Goal: Find contact information: Find contact information

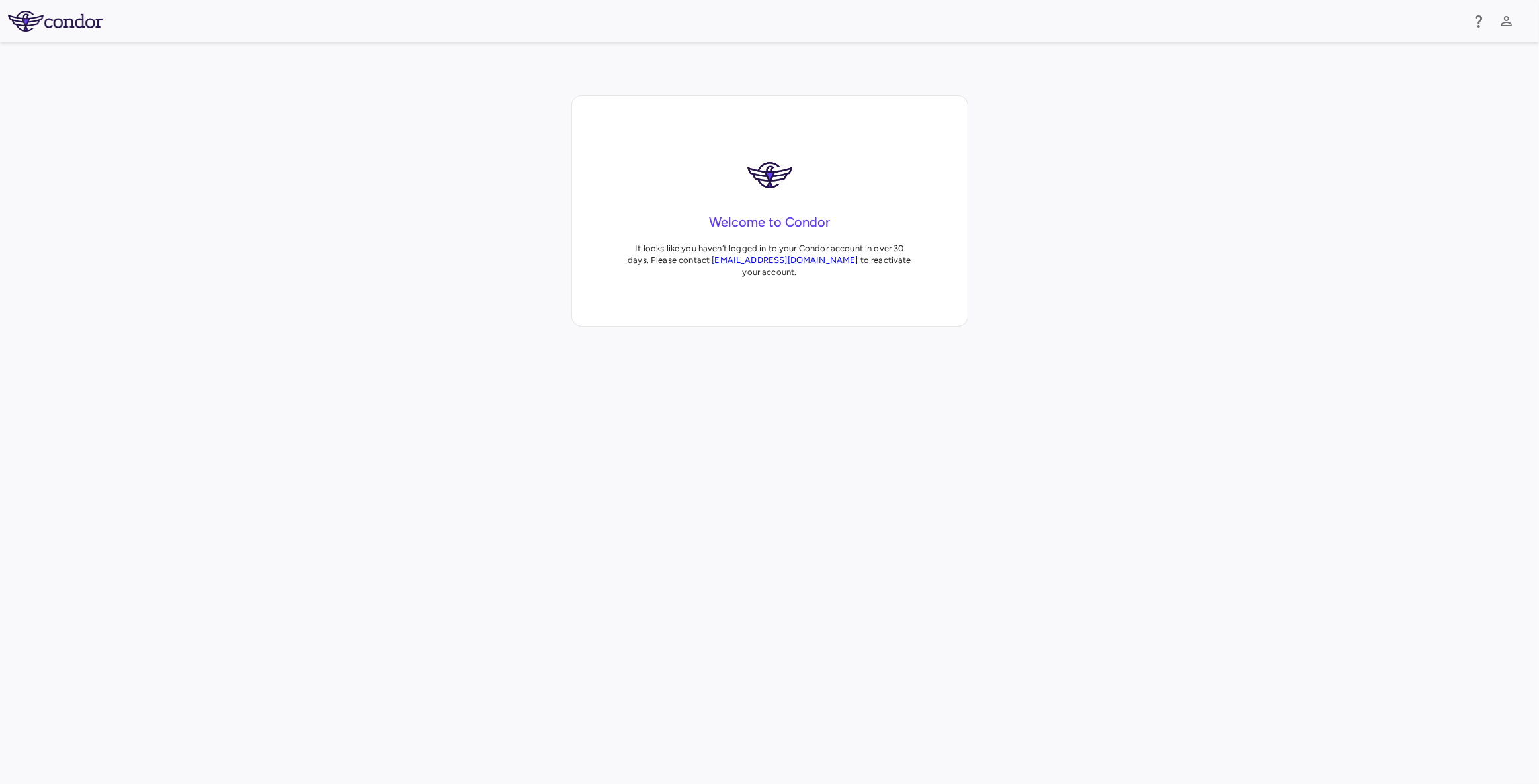
click at [771, 259] on link "[EMAIL_ADDRESS][DOMAIN_NAME]" at bounding box center [784, 260] width 146 height 10
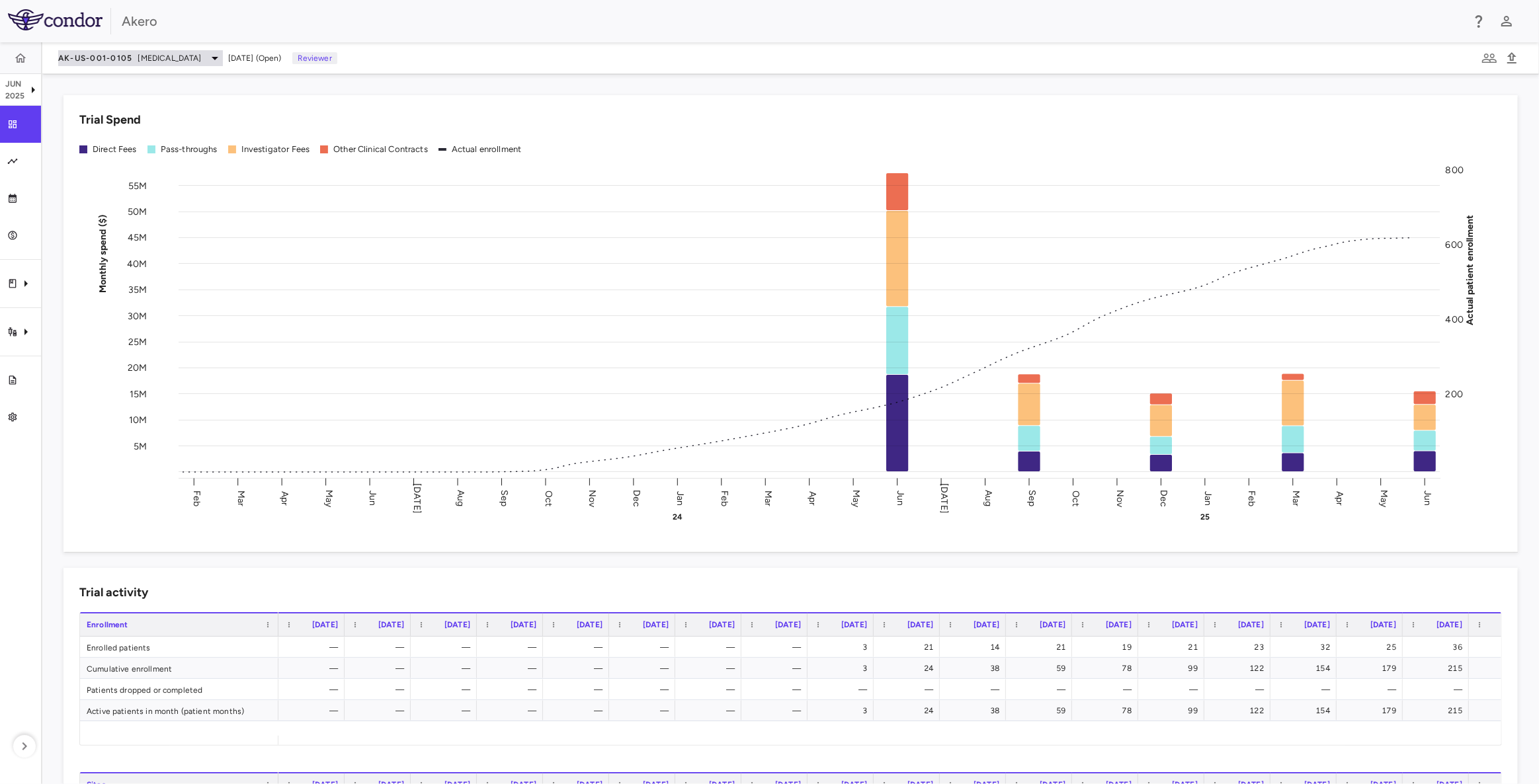
click at [110, 53] on span "AK-US-001-0105" at bounding box center [95, 58] width 74 height 11
